Goal: Information Seeking & Learning: Check status

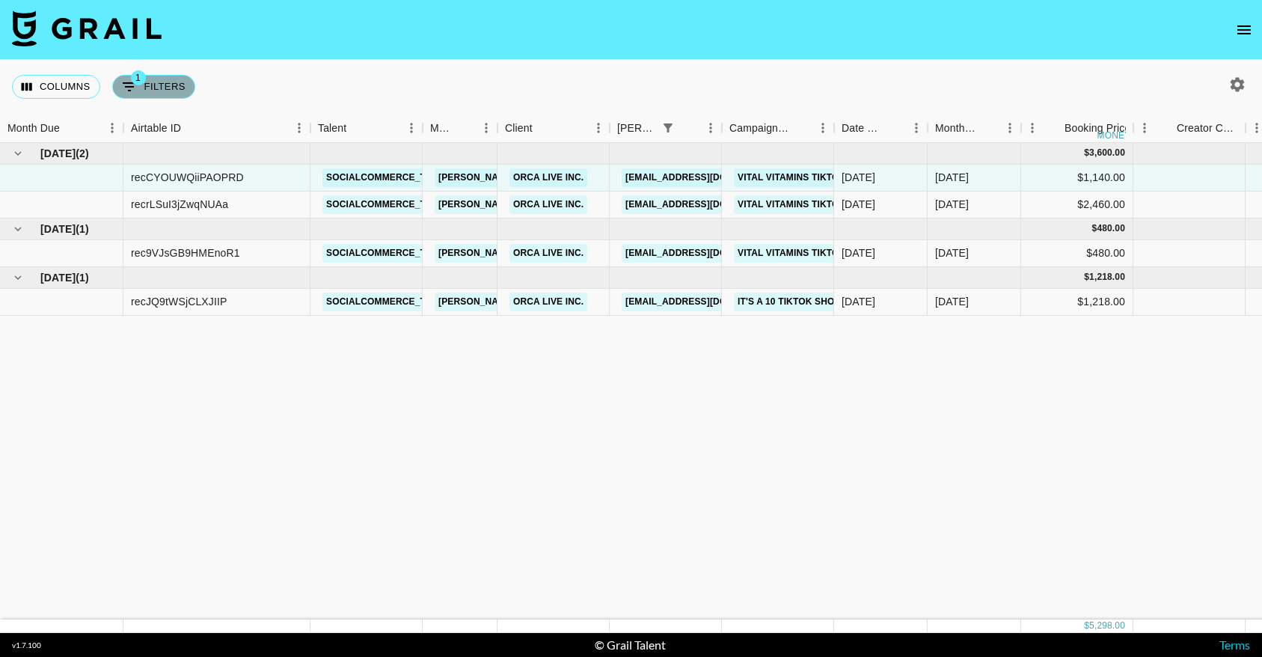
click at [163, 89] on button "1 Filters" at bounding box center [153, 87] width 83 height 24
select select "bookerId"
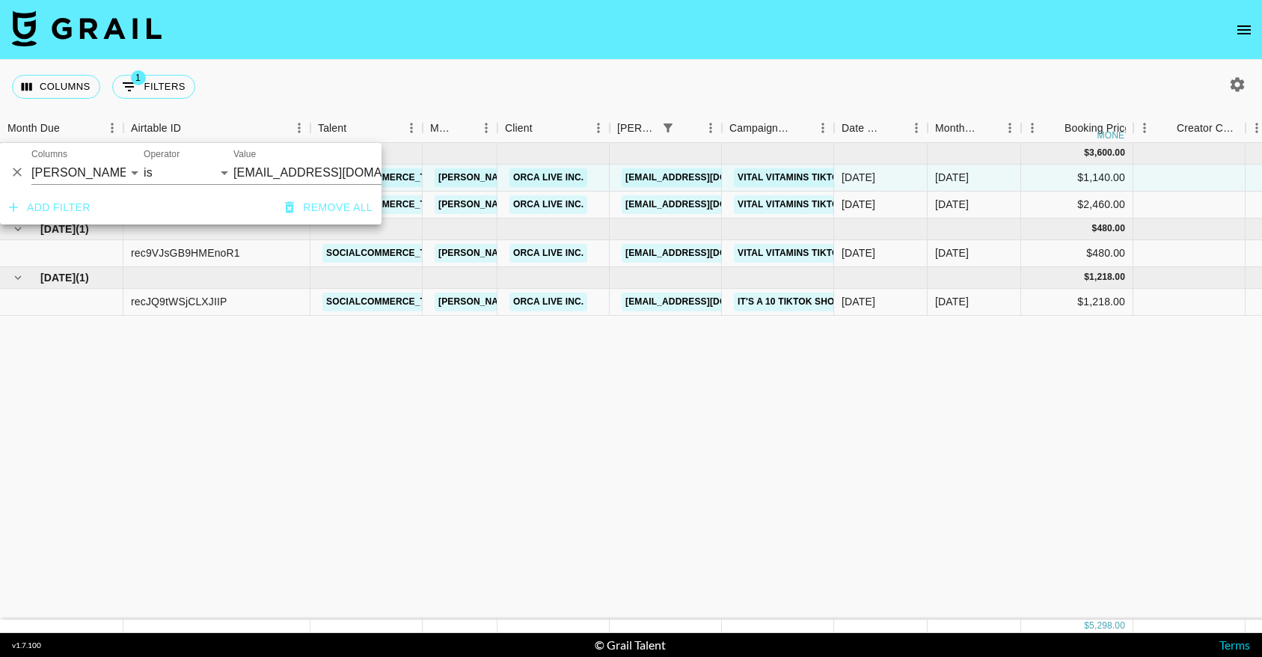
click at [15, 174] on icon "Delete" at bounding box center [17, 172] width 9 height 9
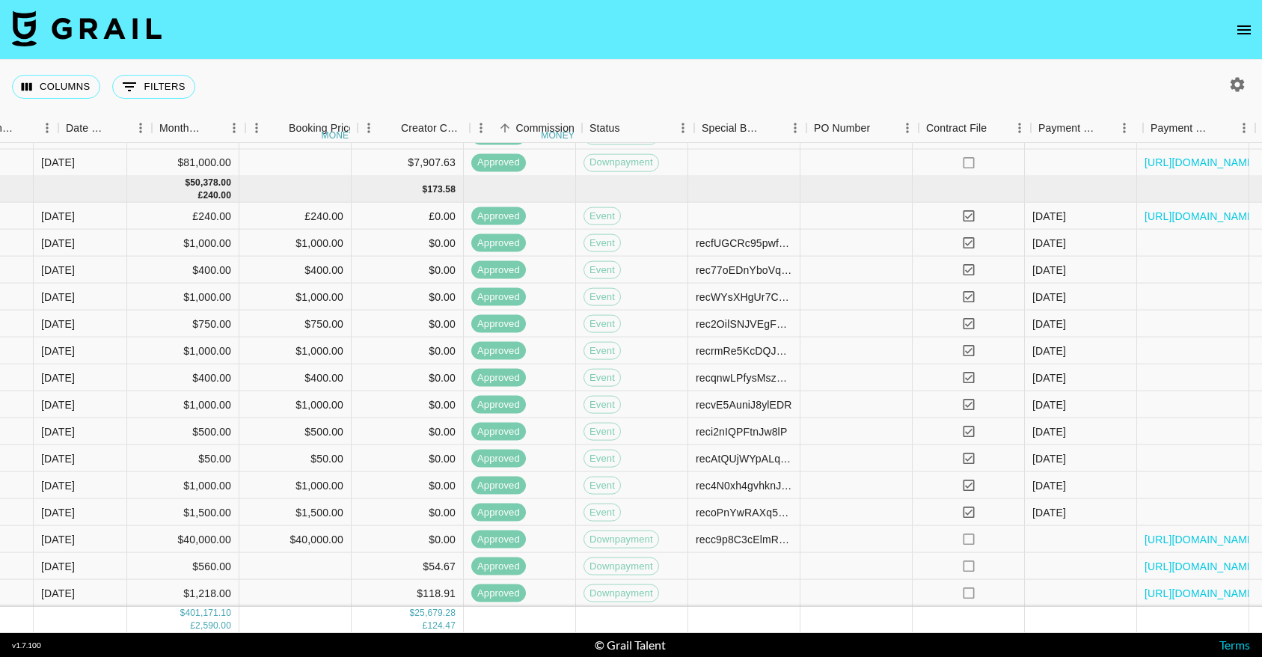
scroll to position [2531, 953]
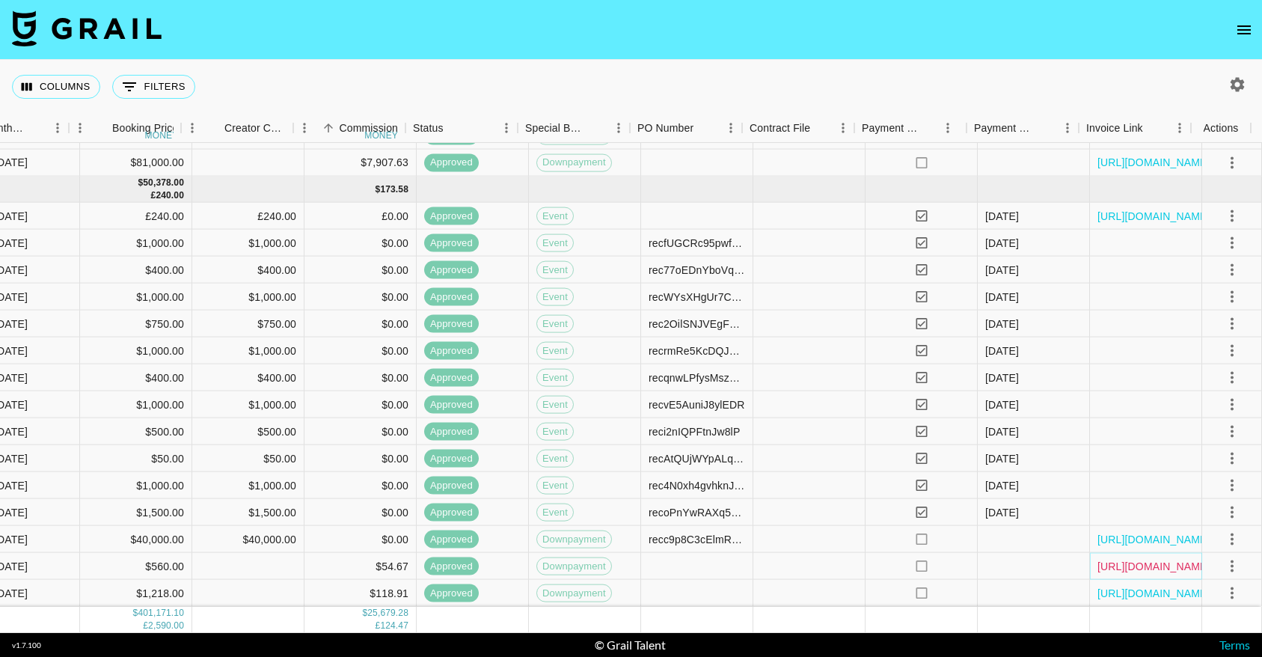
click at [1167, 558] on link "[URL][DOMAIN_NAME]" at bounding box center [1154, 565] width 113 height 15
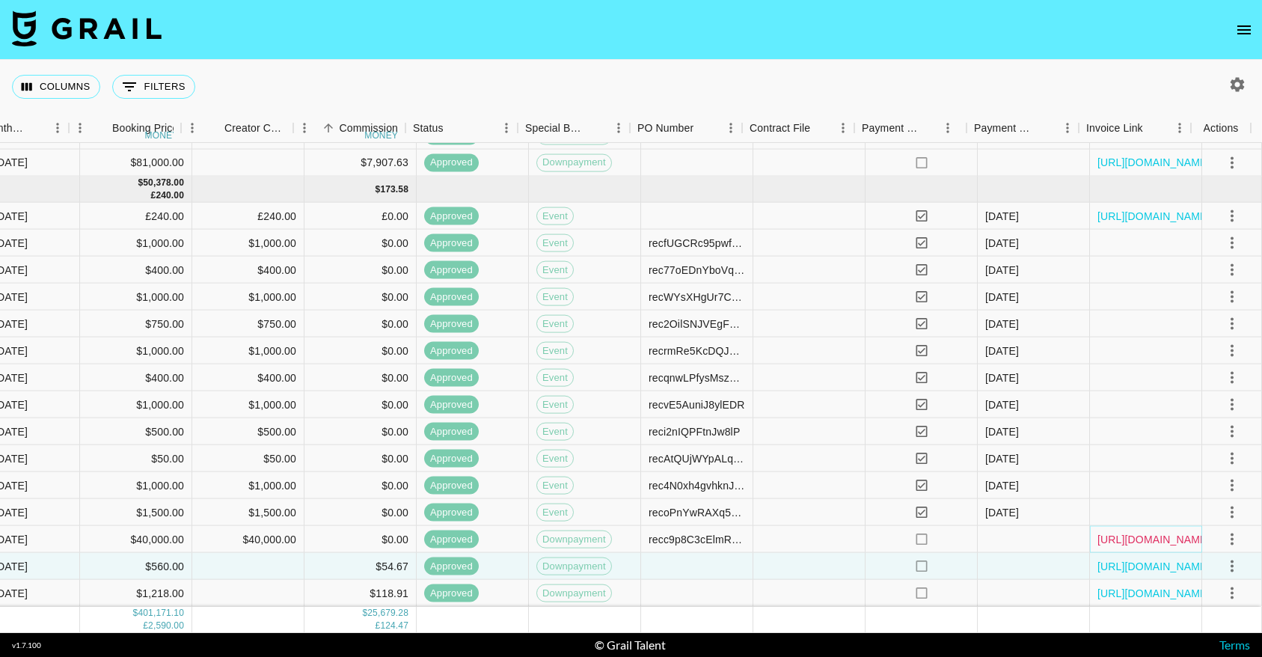
click at [1143, 531] on link "[URL][DOMAIN_NAME]" at bounding box center [1154, 538] width 113 height 15
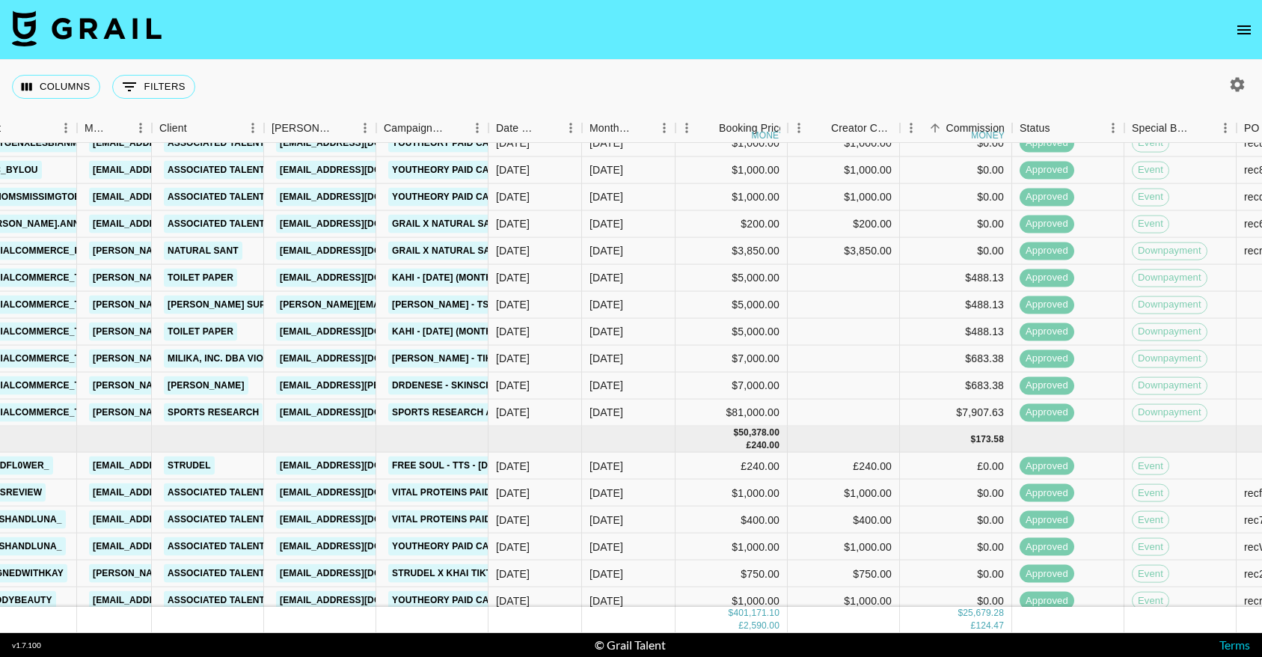
scroll to position [2531, 346]
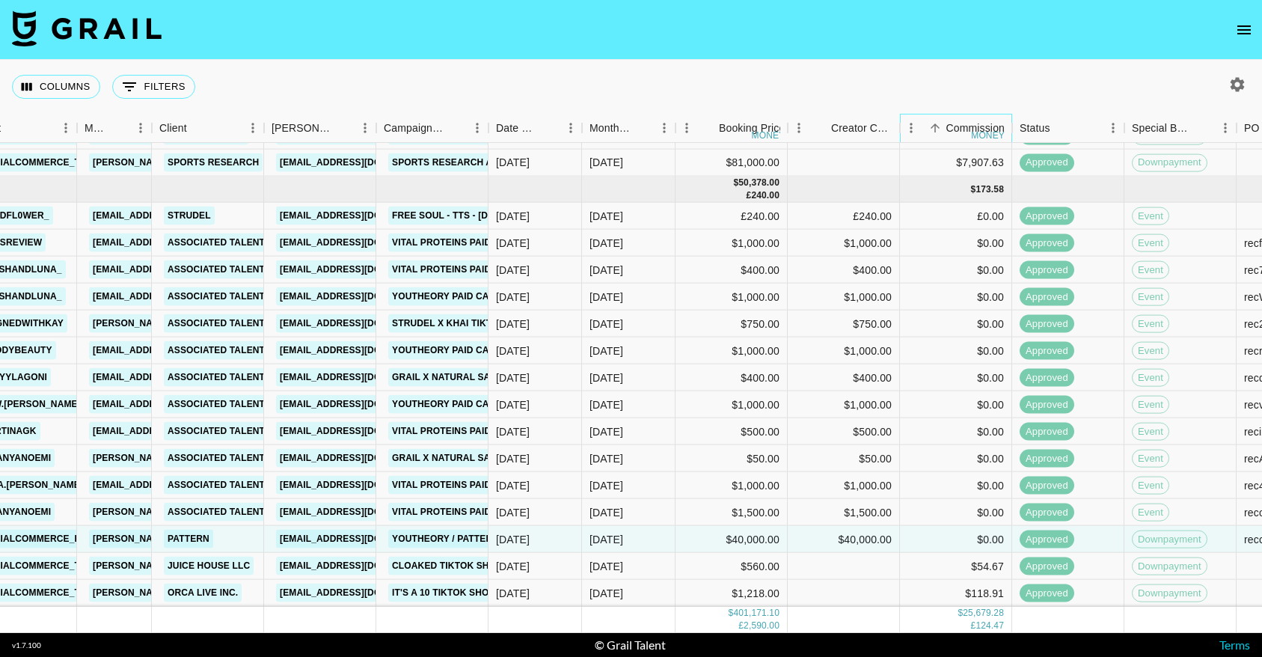
click at [994, 138] on div "money" at bounding box center [988, 135] width 34 height 9
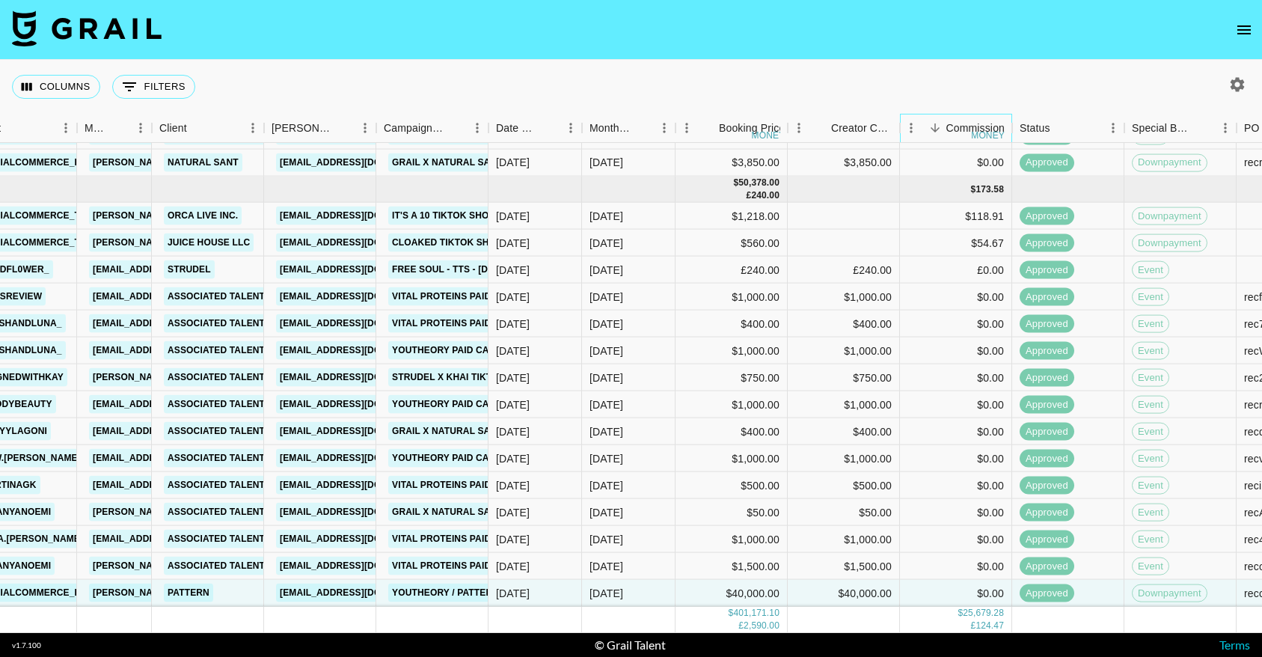
click at [994, 138] on div "money" at bounding box center [988, 135] width 34 height 9
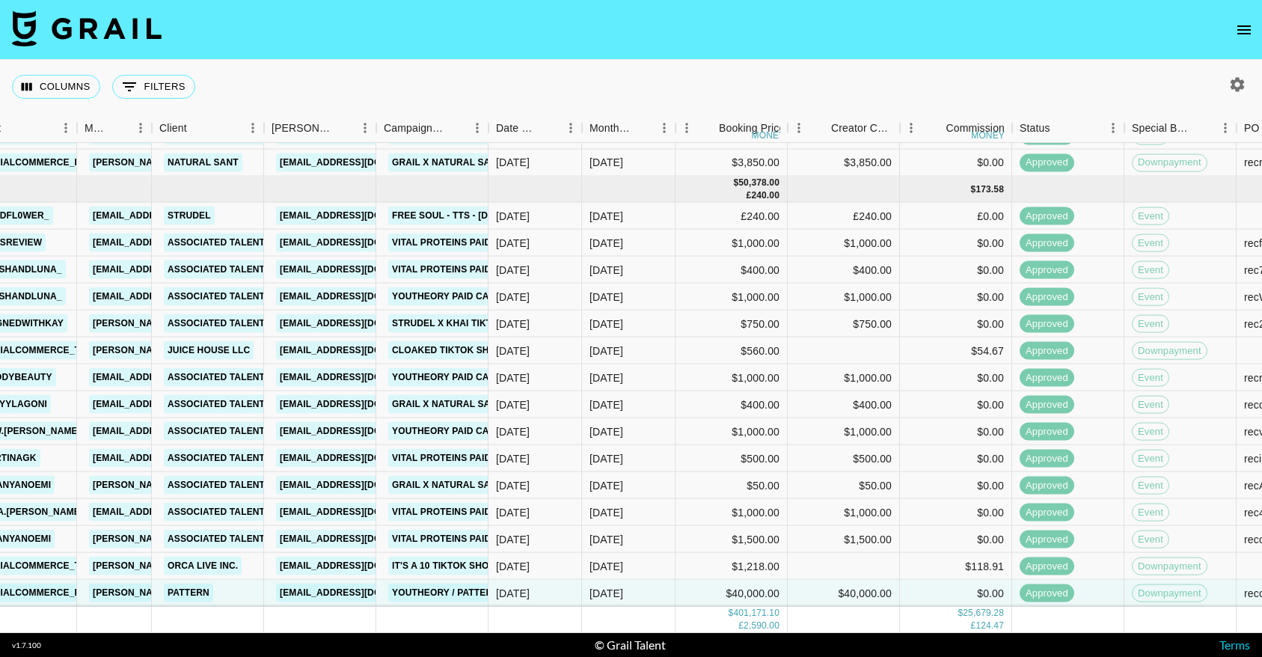
click at [1012, 58] on nav at bounding box center [631, 30] width 1262 height 60
click at [541, 124] on button "Sort" at bounding box center [549, 127] width 21 height 21
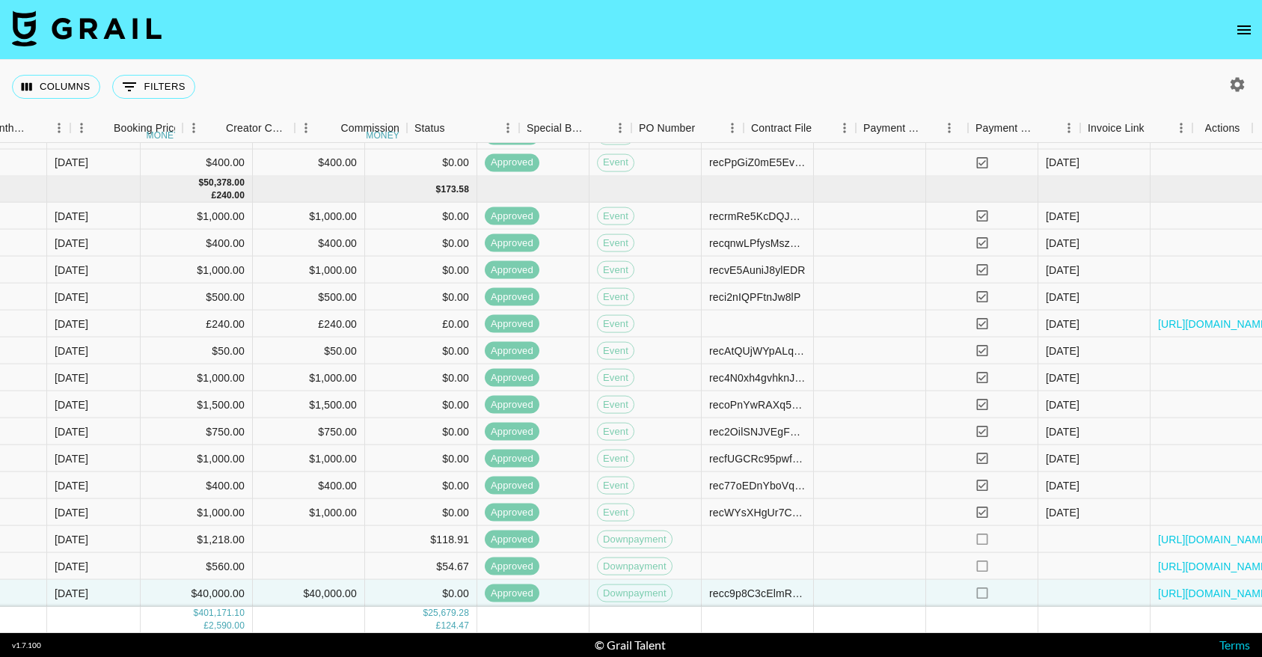
scroll to position [2531, 953]
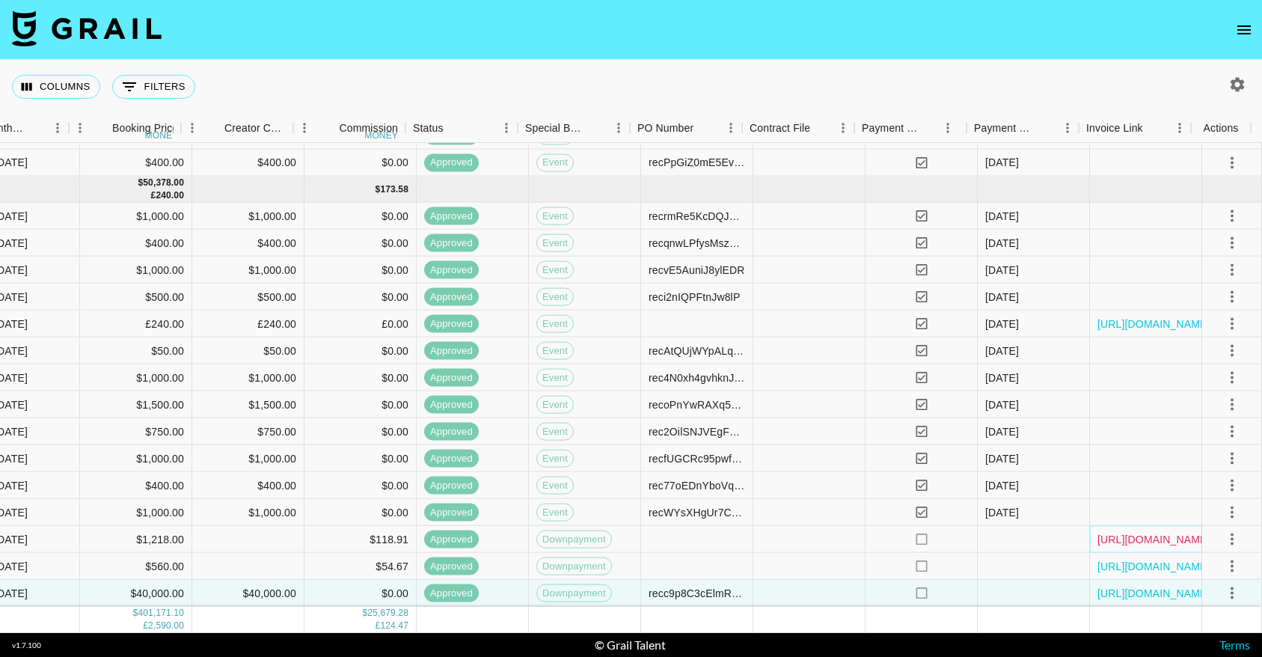
click at [1151, 531] on link "[URL][DOMAIN_NAME]" at bounding box center [1154, 538] width 113 height 15
